Goal: Check status: Check status

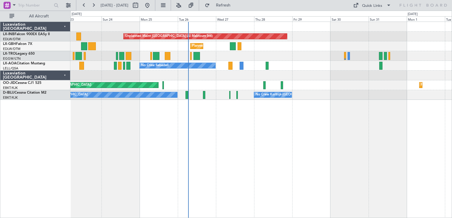
click at [158, 145] on div "Unplanned Maint [GEOGRAPHIC_DATA] (Al Maktoum Intl) [GEOGRAPHIC_DATA] ([GEOGRAP…" at bounding box center [261, 120] width 382 height 197
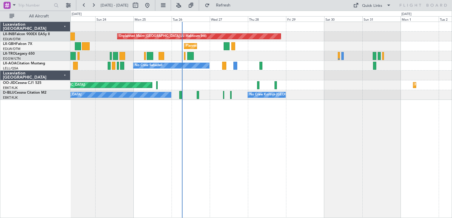
click at [235, 152] on div "Unplanned Maint [GEOGRAPHIC_DATA] (Al Maktoum Intl) [GEOGRAPHIC_DATA] ([GEOGRAP…" at bounding box center [261, 120] width 382 height 197
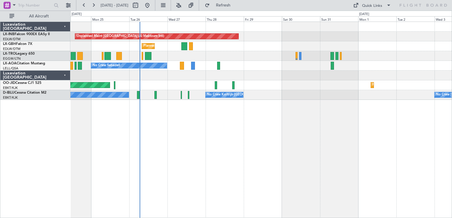
click at [351, 141] on div "Unplanned Maint [GEOGRAPHIC_DATA] (Al Maktoum Intl) [GEOGRAPHIC_DATA] ([GEOGRAP…" at bounding box center [261, 120] width 382 height 197
click at [152, 4] on button at bounding box center [147, 5] width 9 height 9
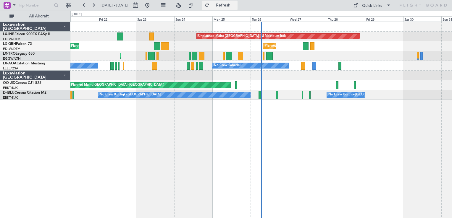
click at [238, 7] on button "Refresh" at bounding box center [220, 5] width 36 height 9
click at [264, 140] on div "Unplanned Maint [GEOGRAPHIC_DATA] (Al Maktoum Intl) Planned Maint Geneva ([GEOG…" at bounding box center [261, 120] width 382 height 197
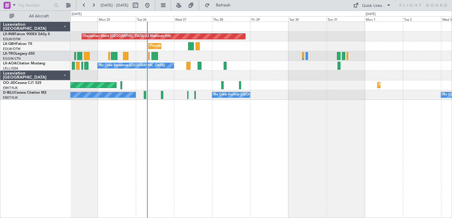
click at [253, 139] on div "Unplanned Maint [GEOGRAPHIC_DATA] (Al Maktoum Intl) [GEOGRAPHIC_DATA] ([GEOGRAP…" at bounding box center [261, 120] width 382 height 197
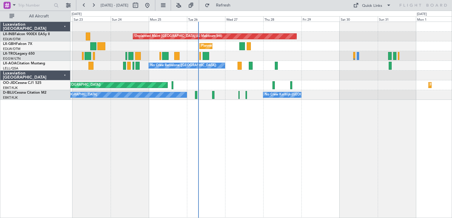
click at [362, 154] on div "Unplanned Maint [GEOGRAPHIC_DATA] (Al Maktoum Intl) [GEOGRAPHIC_DATA] ([GEOGRAP…" at bounding box center [261, 120] width 382 height 197
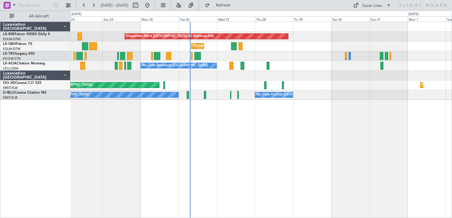
click at [118, 152] on div "Unplanned Maint [GEOGRAPHIC_DATA] (Al Maktoum Intl) [GEOGRAPHIC_DATA] ([GEOGRAP…" at bounding box center [261, 120] width 382 height 197
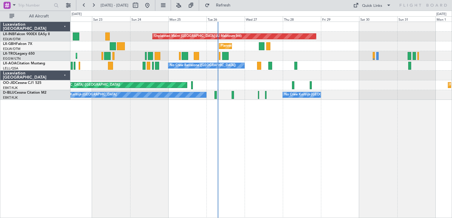
click at [276, 152] on div "Unplanned Maint [GEOGRAPHIC_DATA] (Al Maktoum Intl) [GEOGRAPHIC_DATA] ([GEOGRAP…" at bounding box center [261, 120] width 382 height 197
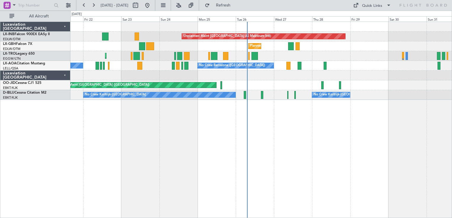
click at [189, 145] on div "Unplanned Maint [GEOGRAPHIC_DATA] (Al Maktoum Intl) Planned Maint Geneva ([GEOG…" at bounding box center [261, 120] width 382 height 197
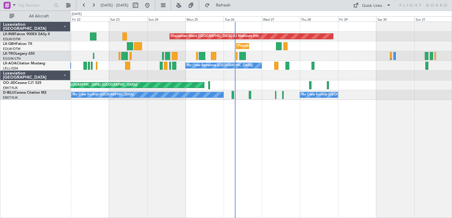
click at [226, 148] on div "Unplanned Maint [GEOGRAPHIC_DATA] (Al Maktoum Intl) Planned Maint Geneva ([GEOG…" at bounding box center [261, 120] width 382 height 197
